Goal: Information Seeking & Learning: Learn about a topic

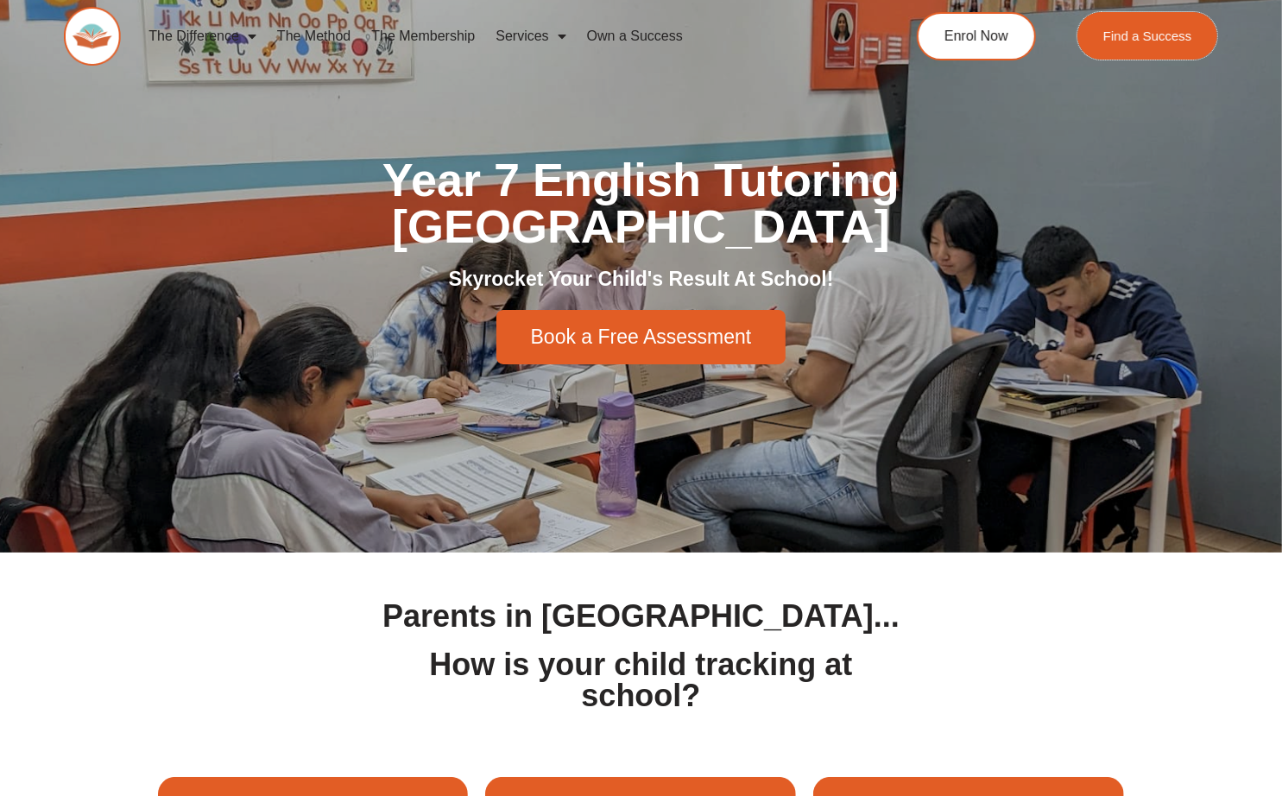
click at [1165, 39] on span "Find a Success" at bounding box center [1147, 35] width 89 height 13
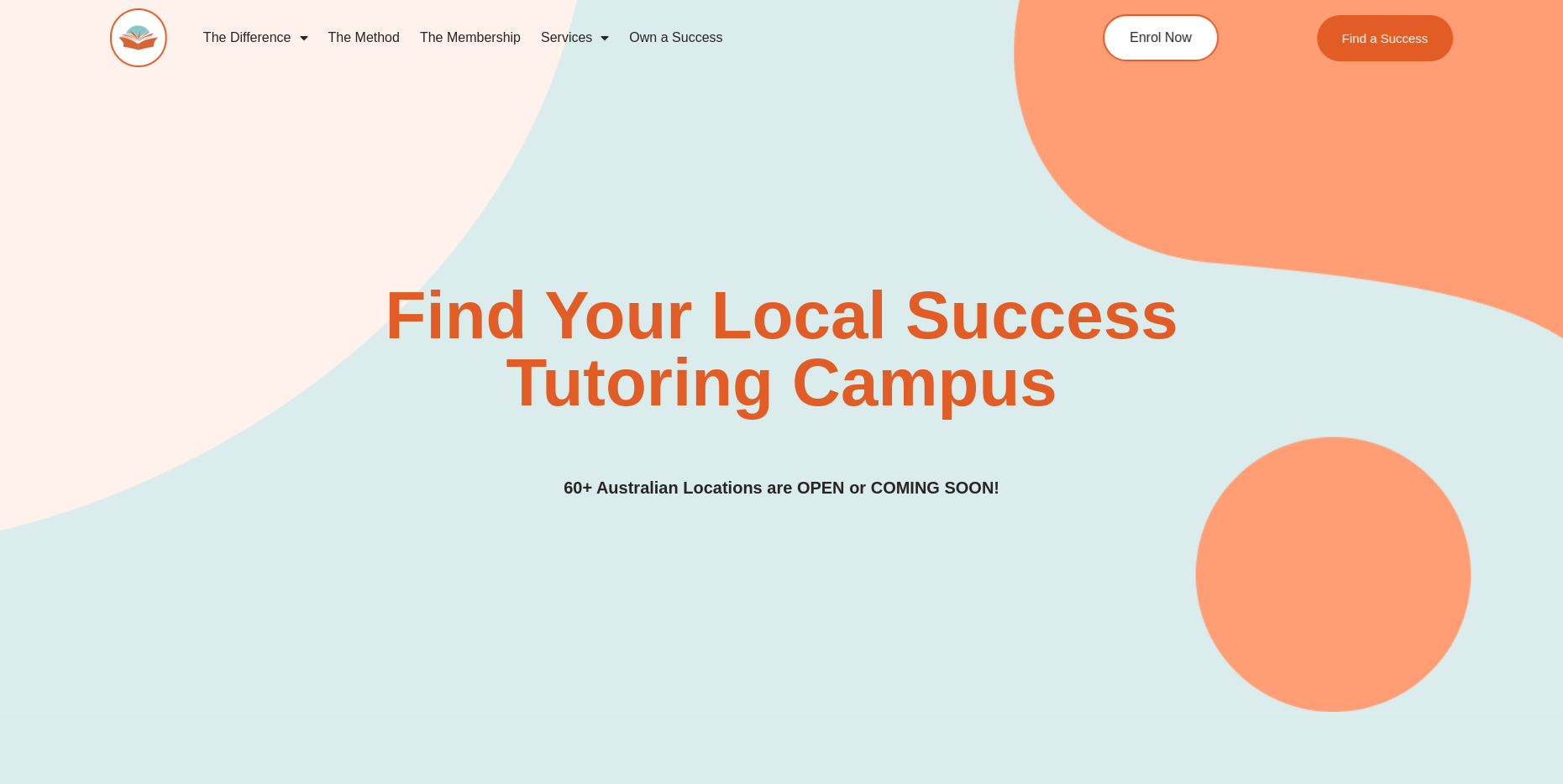
click at [367, 37] on link "The Method" at bounding box center [363, 38] width 91 height 39
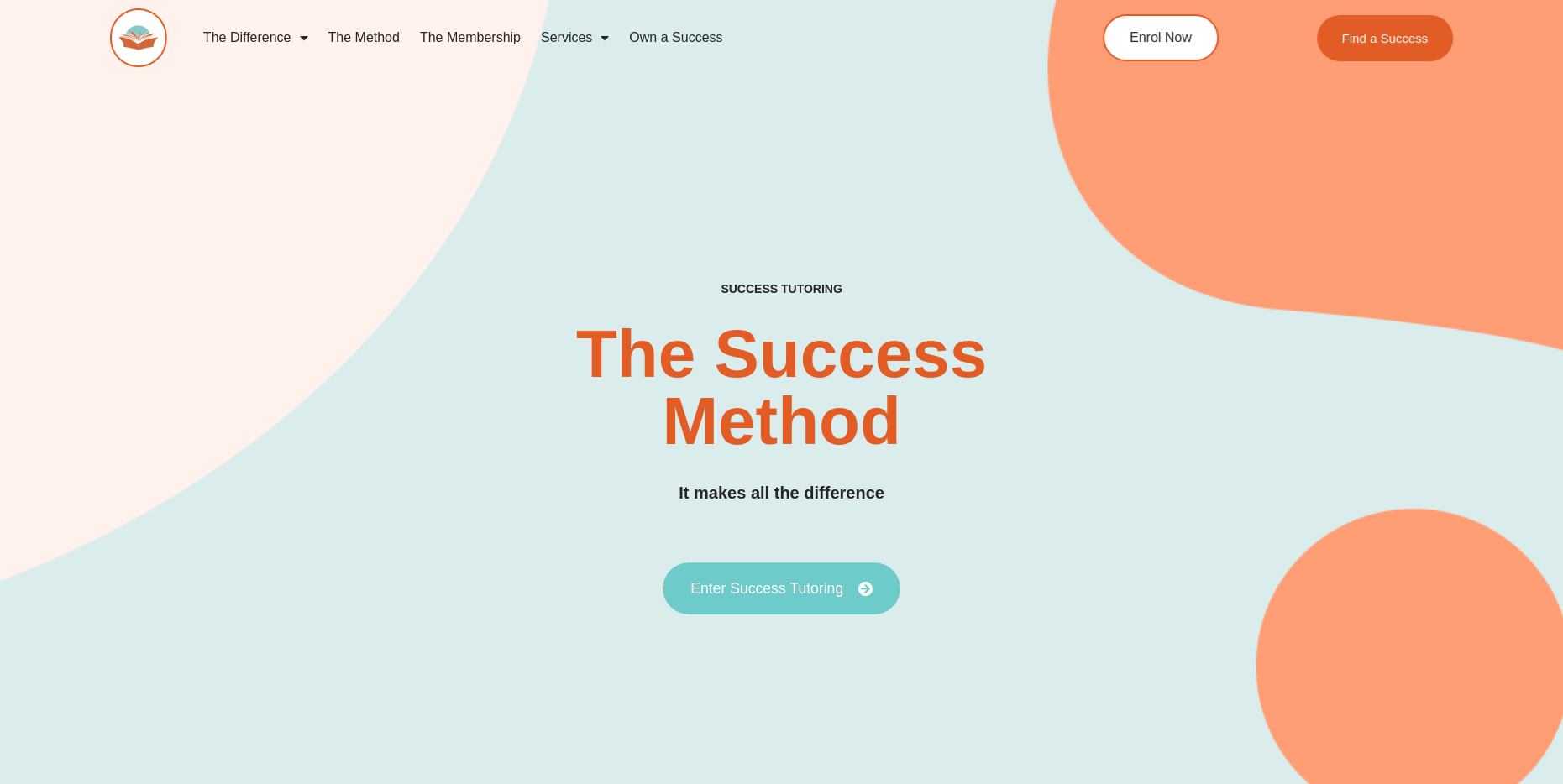
click at [874, 596] on link "Enter Success Tutoring" at bounding box center [782, 588] width 237 height 53
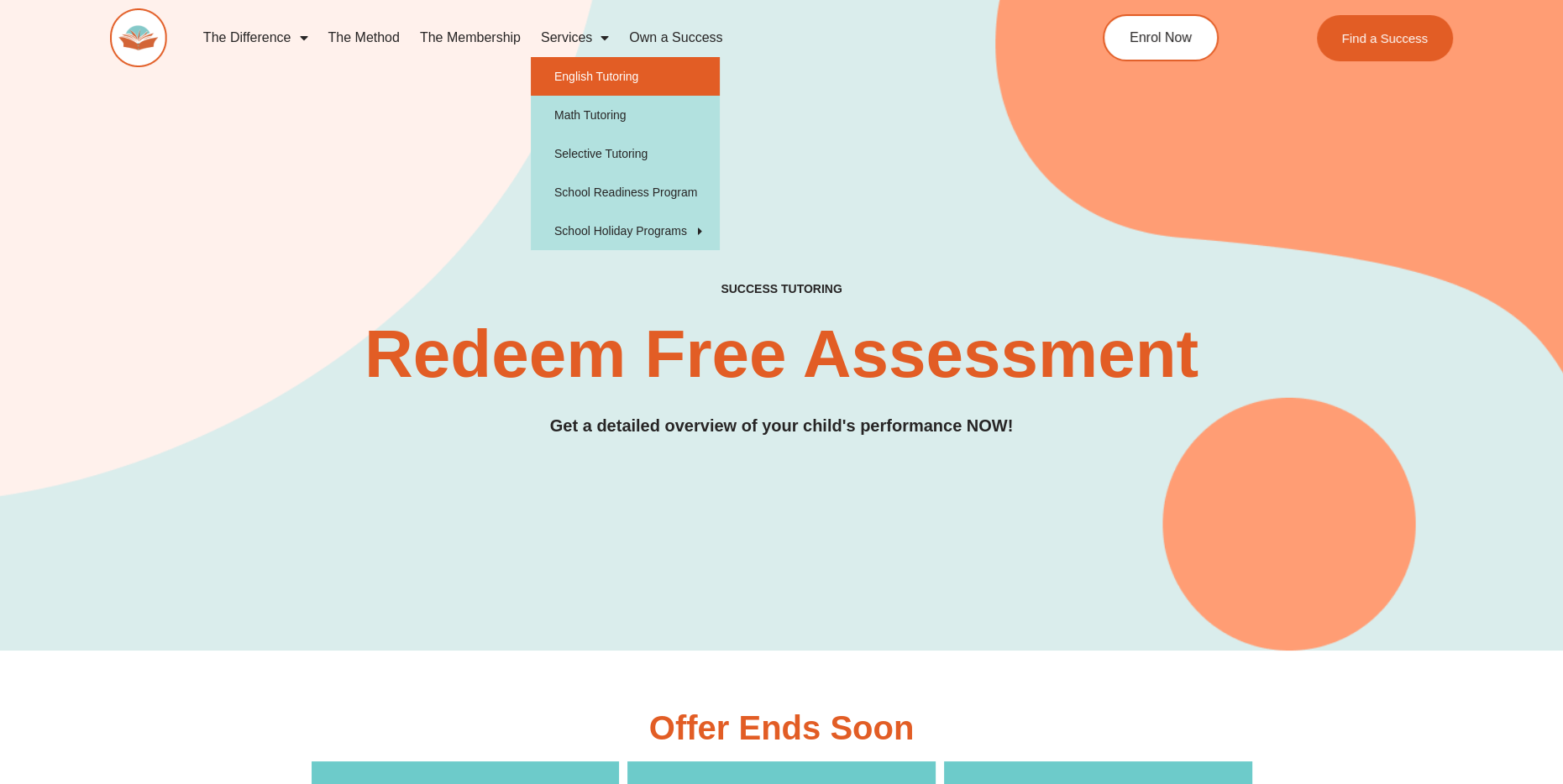
click at [616, 87] on link "English Tutoring" at bounding box center [625, 77] width 189 height 39
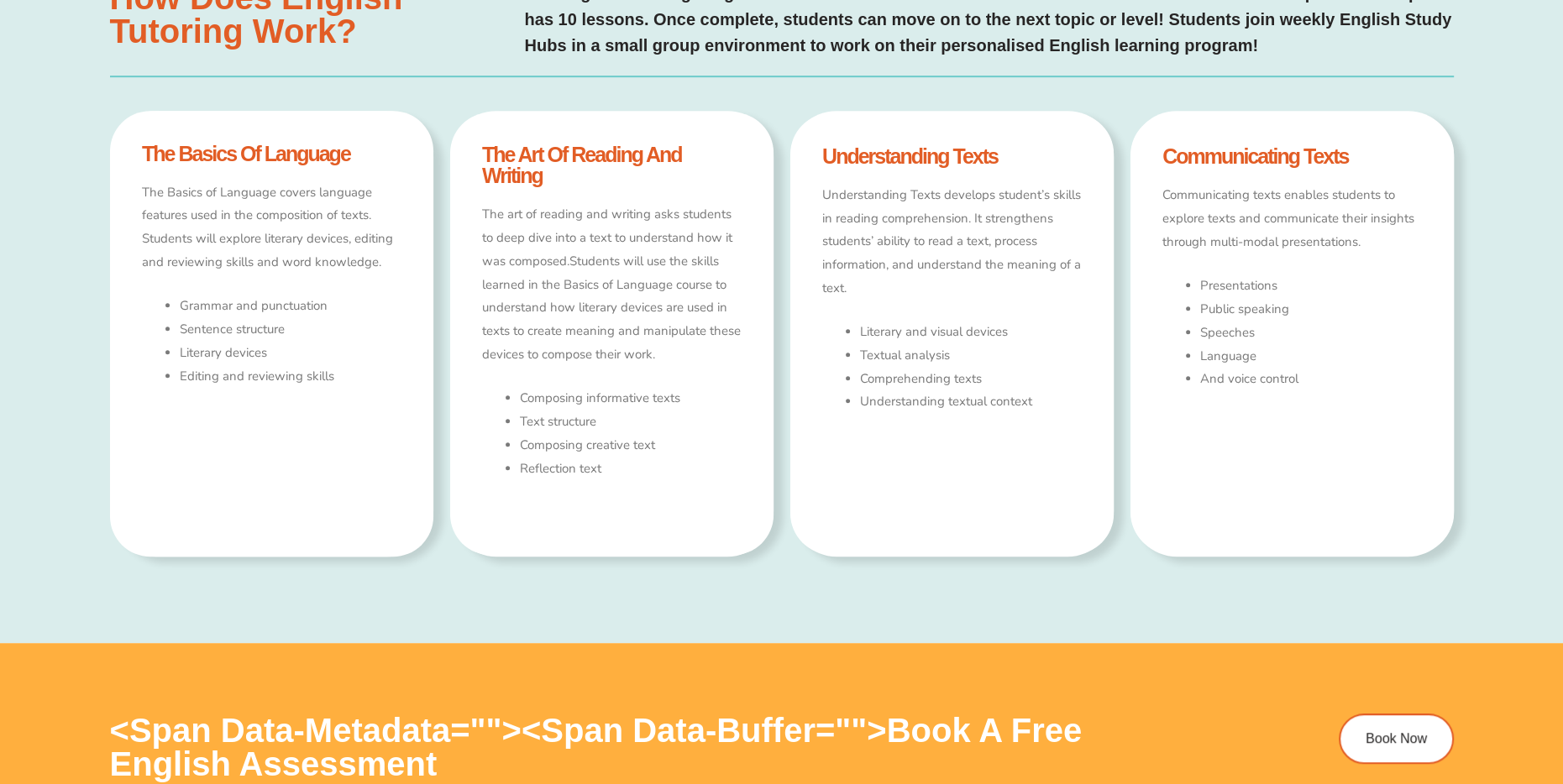
type input "*"
